Goal: Check status: Check status

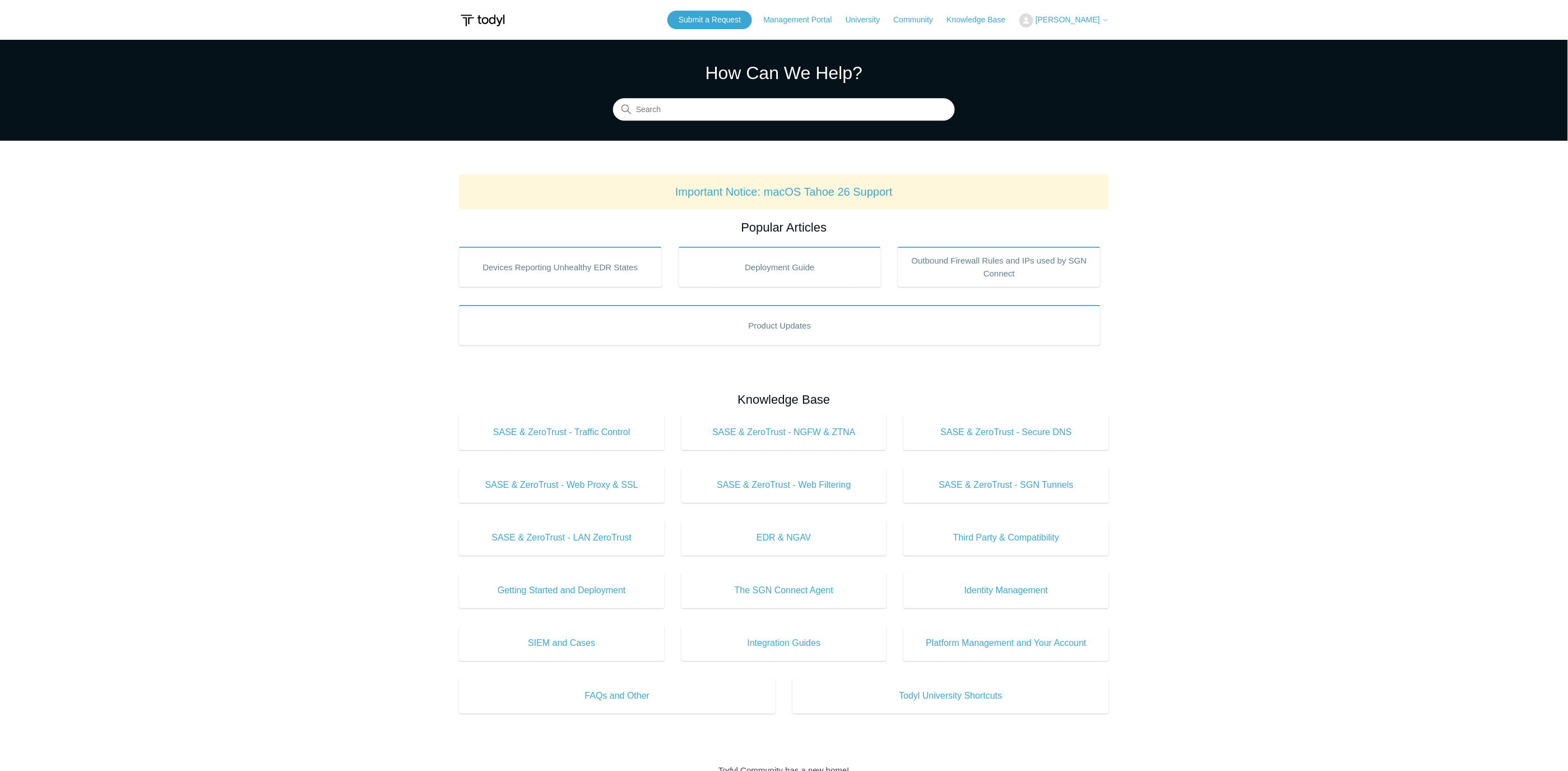
click at [1080, 26] on button "[PERSON_NAME]" at bounding box center [1064, 20] width 90 height 14
click at [1067, 42] on link "My Support Requests" at bounding box center [1075, 44] width 109 height 19
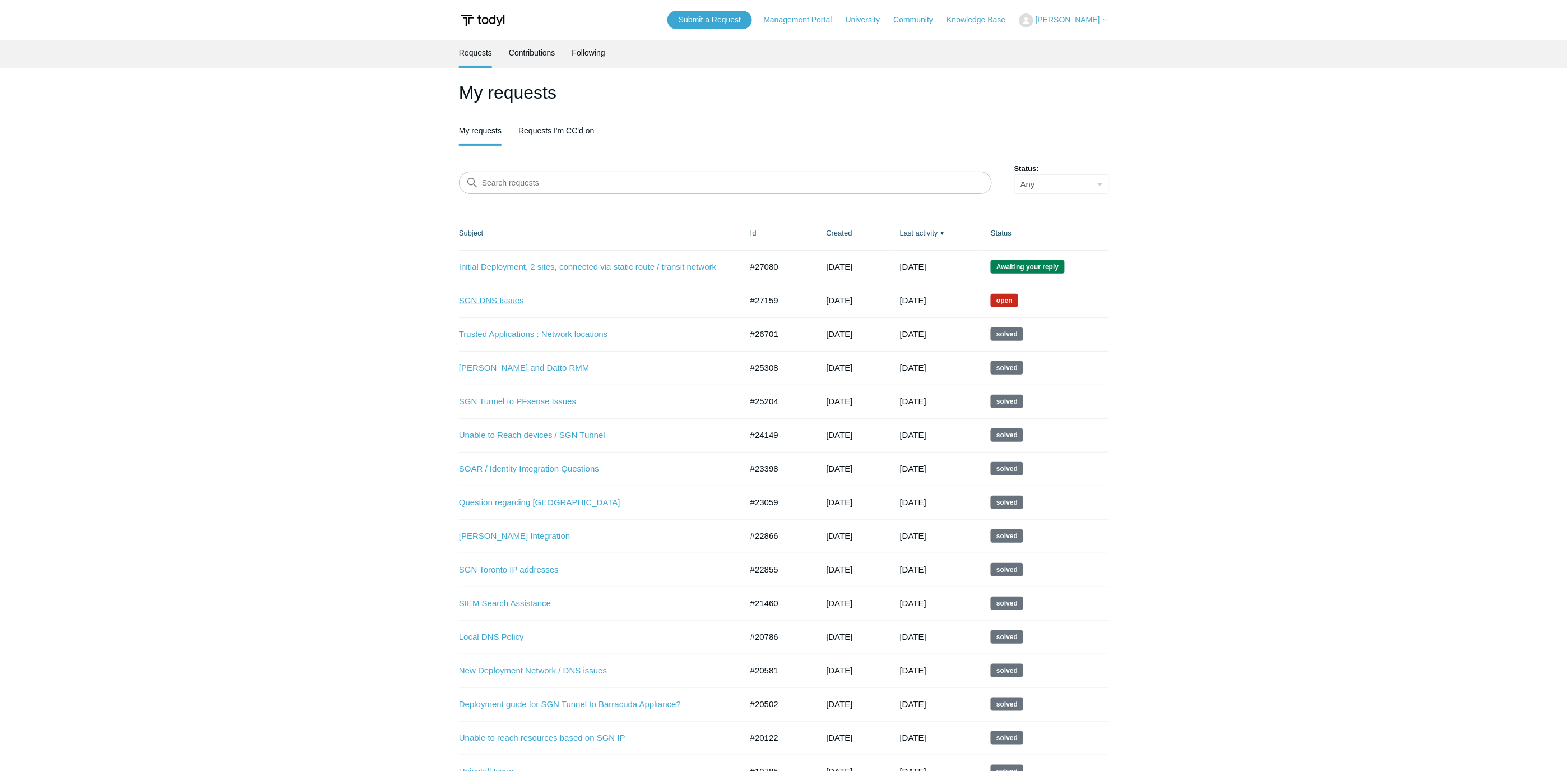
click at [517, 298] on link "SGN DNS Issues" at bounding box center [592, 301] width 266 height 13
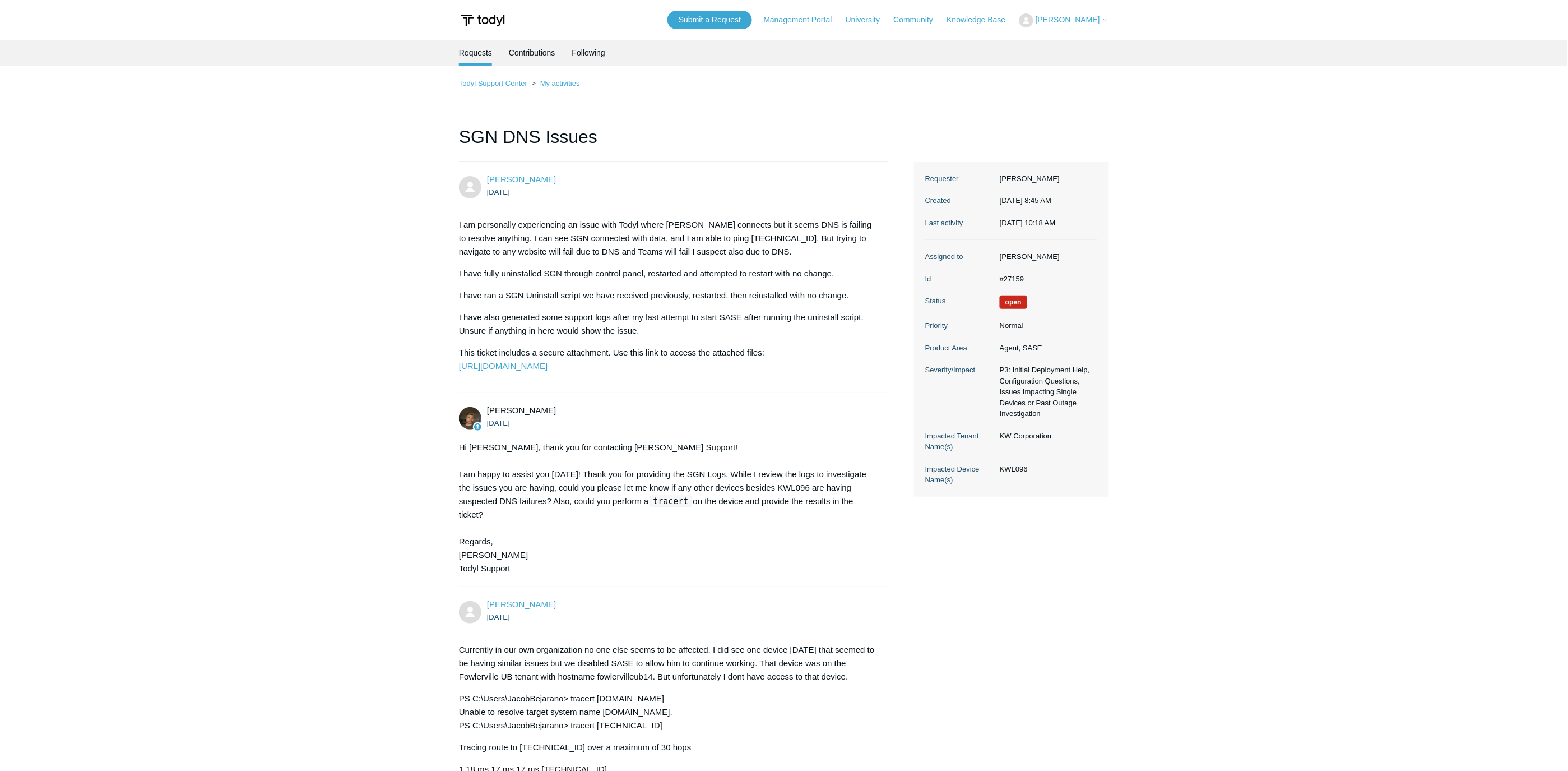
drag, startPoint x: 329, startPoint y: 333, endPoint x: 375, endPoint y: 329, distance: 46.2
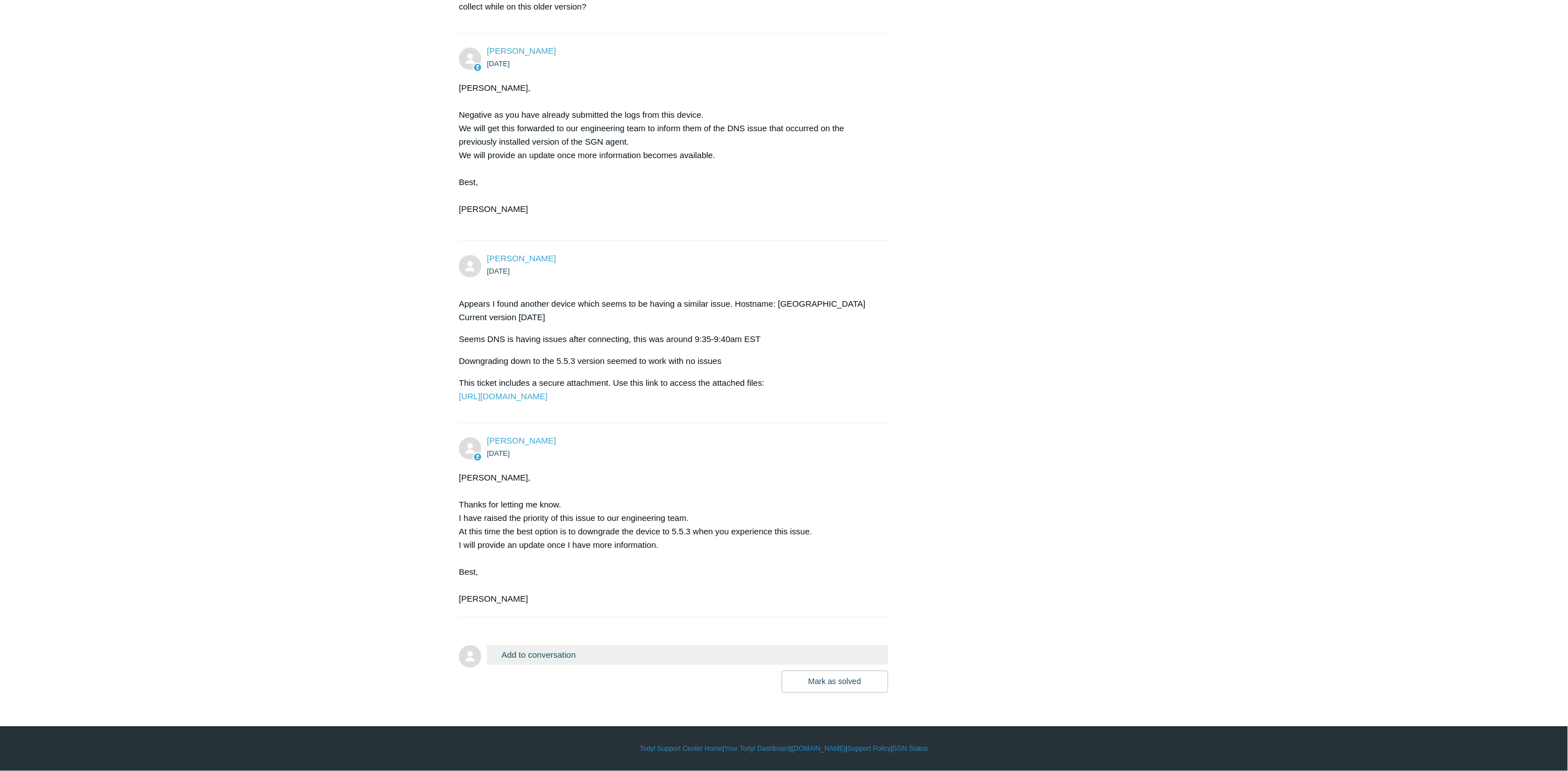
scroll to position [2144, 0]
